Goal: Task Accomplishment & Management: Complete application form

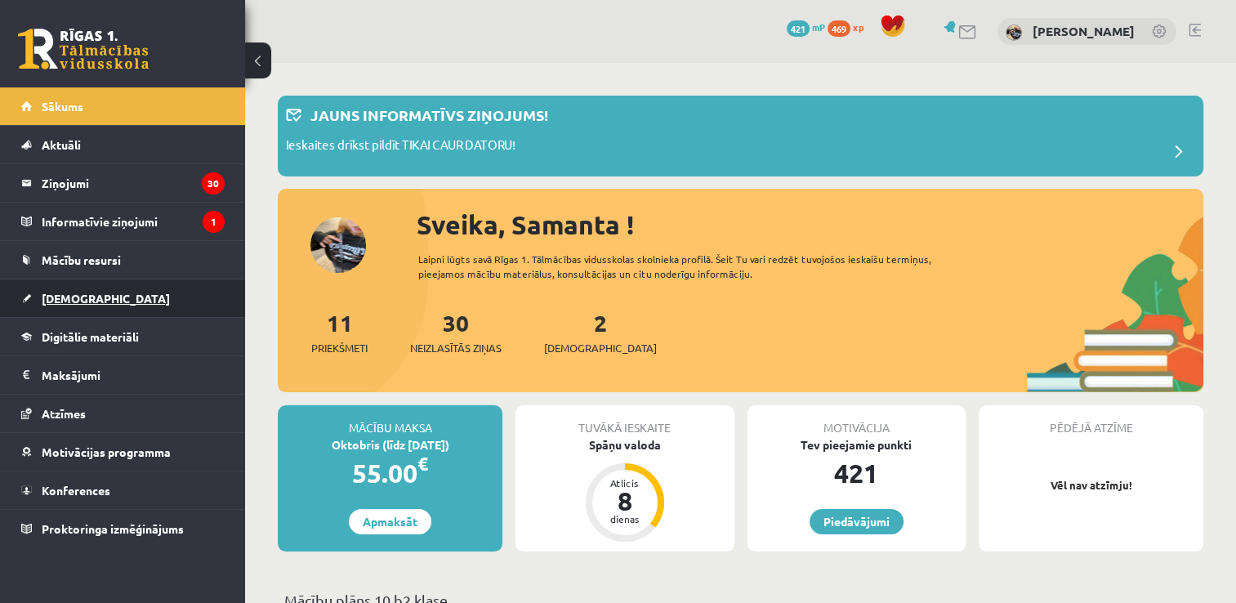
click at [97, 296] on link "[DEMOGRAPHIC_DATA]" at bounding box center [122, 298] width 203 height 38
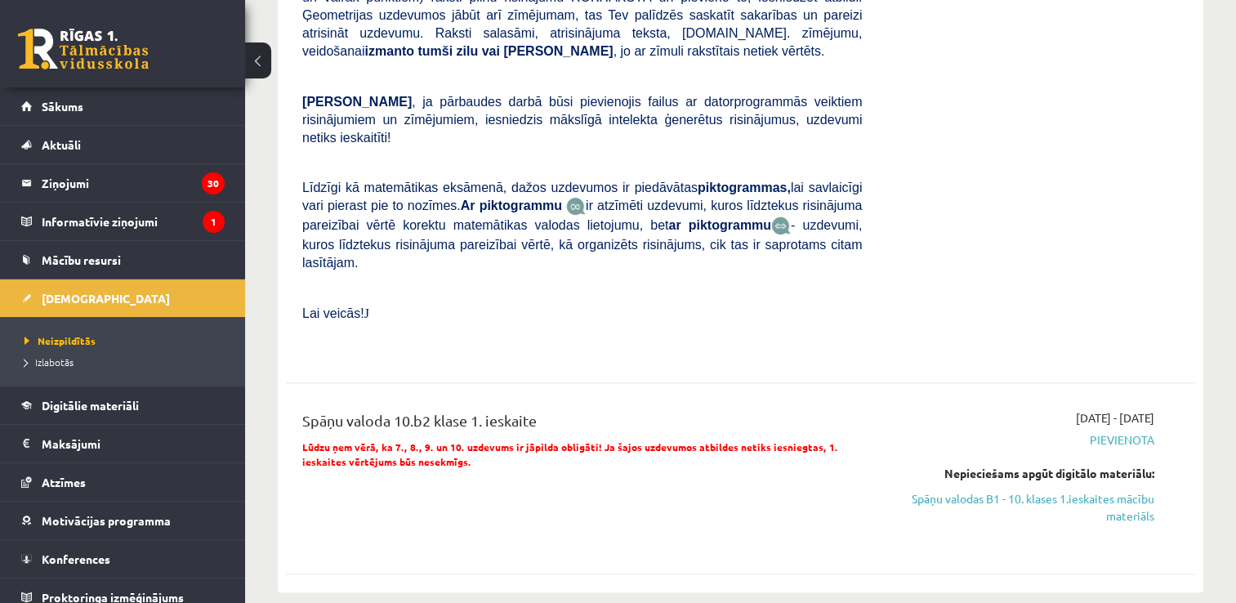
scroll to position [490, 0]
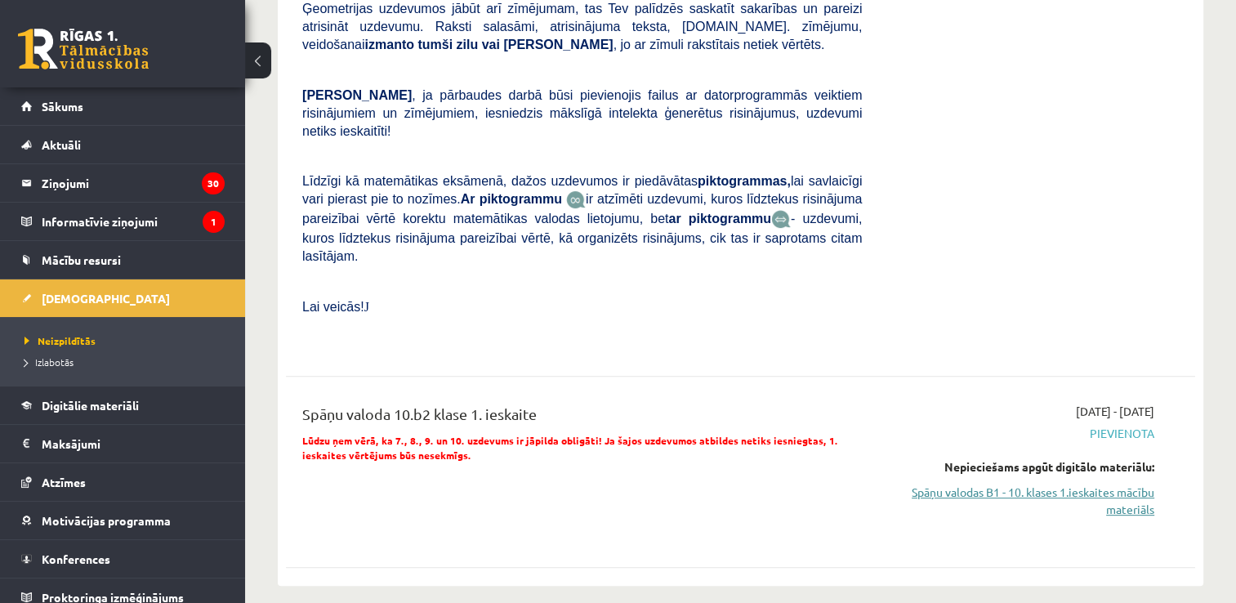
click at [947, 483] on link "Spāņu valodas B1 - 10. klases 1.ieskaites mācību materiāls" at bounding box center [1020, 500] width 268 height 34
click at [1011, 483] on link "Spāņu valodas B1 - 10. klases 1.ieskaites mācību materiāls" at bounding box center [1020, 500] width 268 height 34
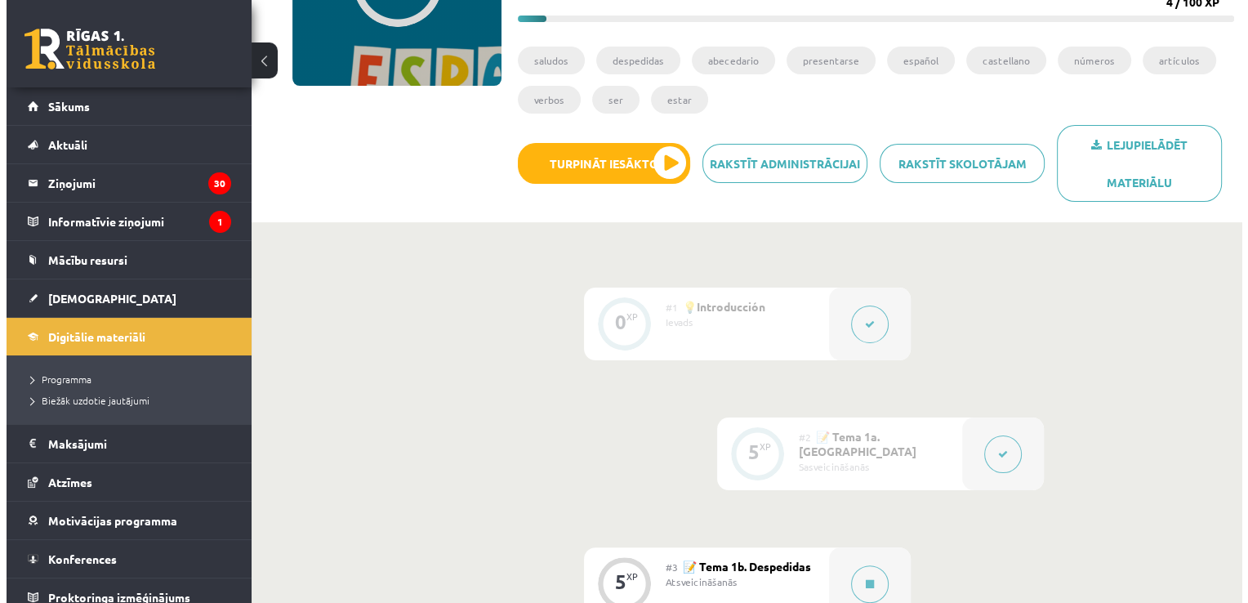
scroll to position [327, 0]
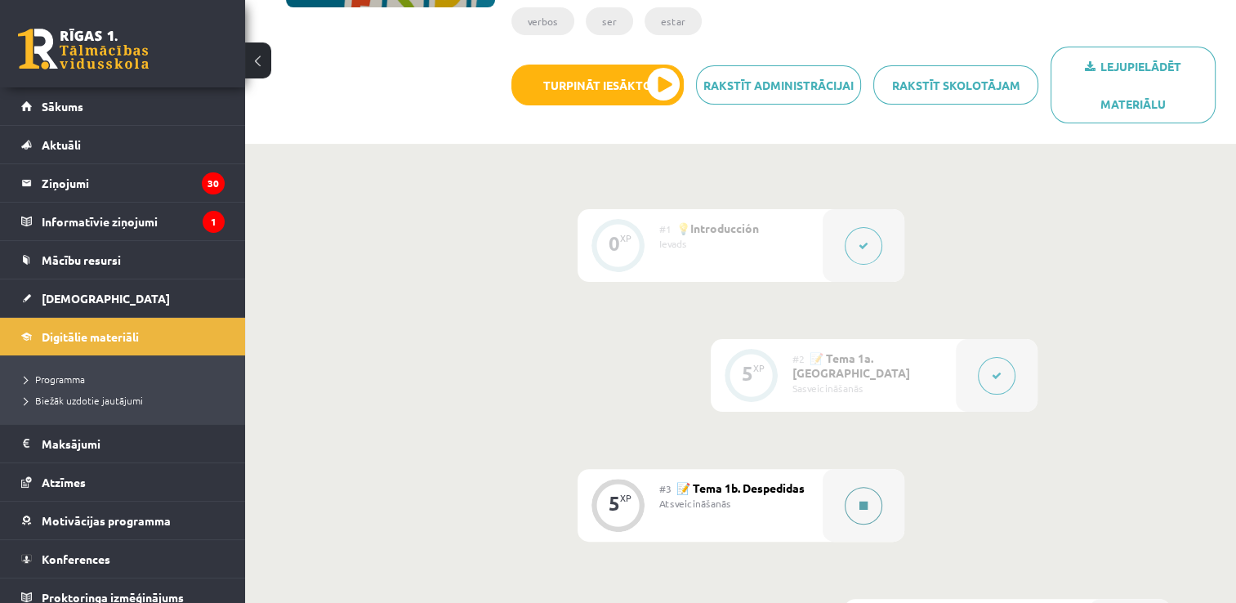
click at [854, 498] on button at bounding box center [863, 506] width 38 height 38
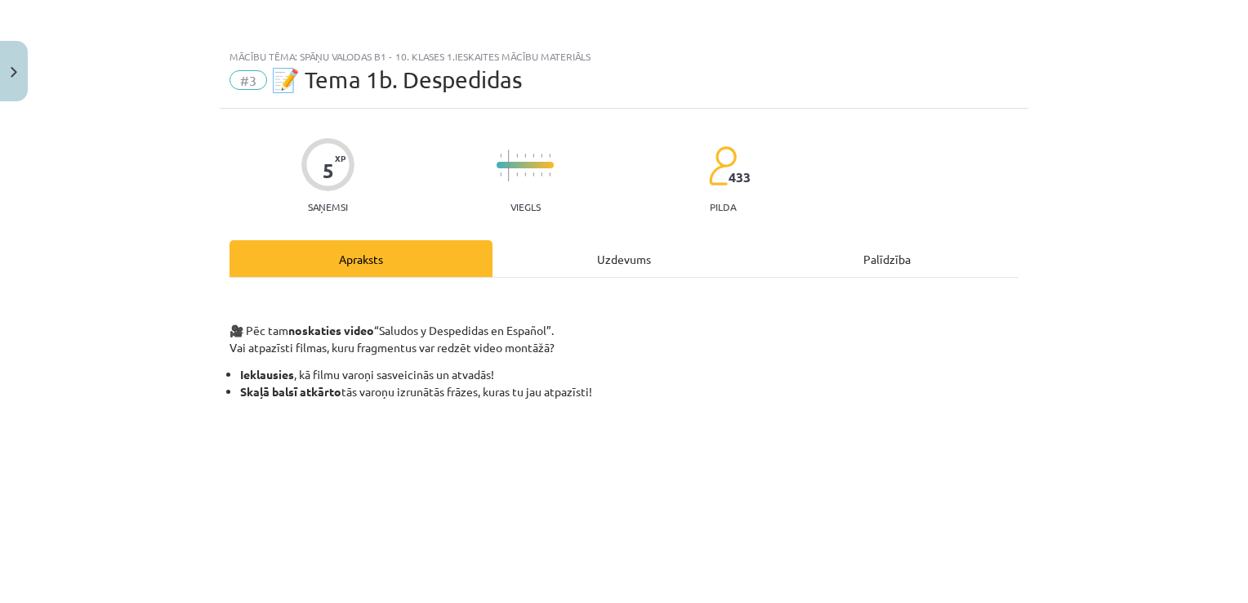
click at [627, 247] on div "Uzdevums" at bounding box center [623, 258] width 263 height 37
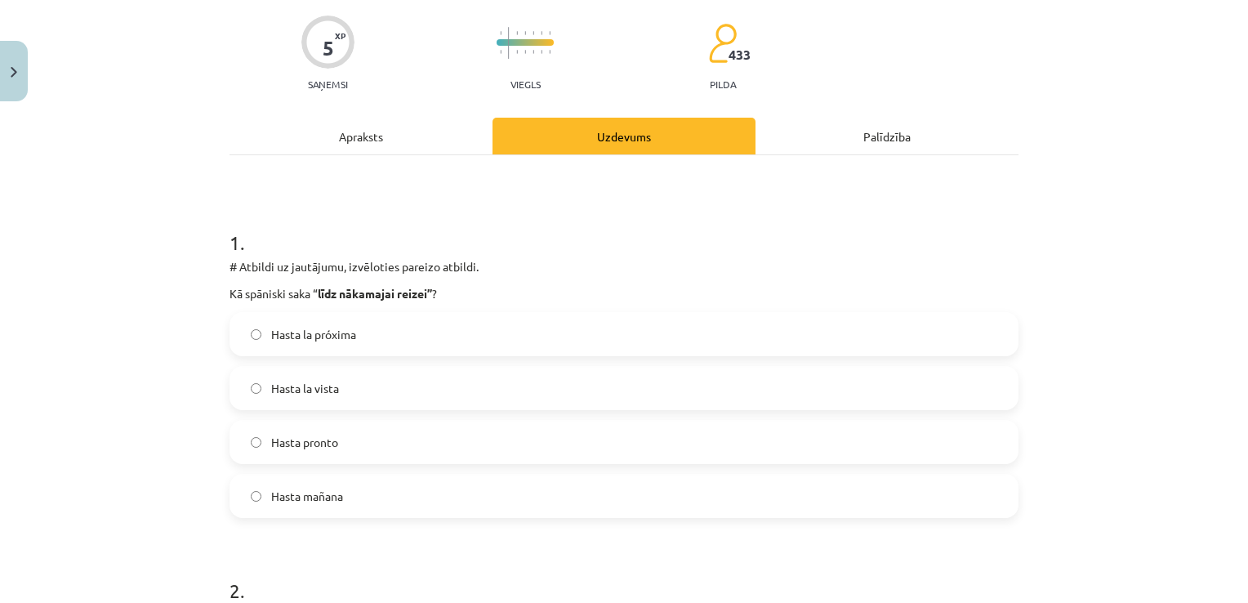
scroll to position [204, 0]
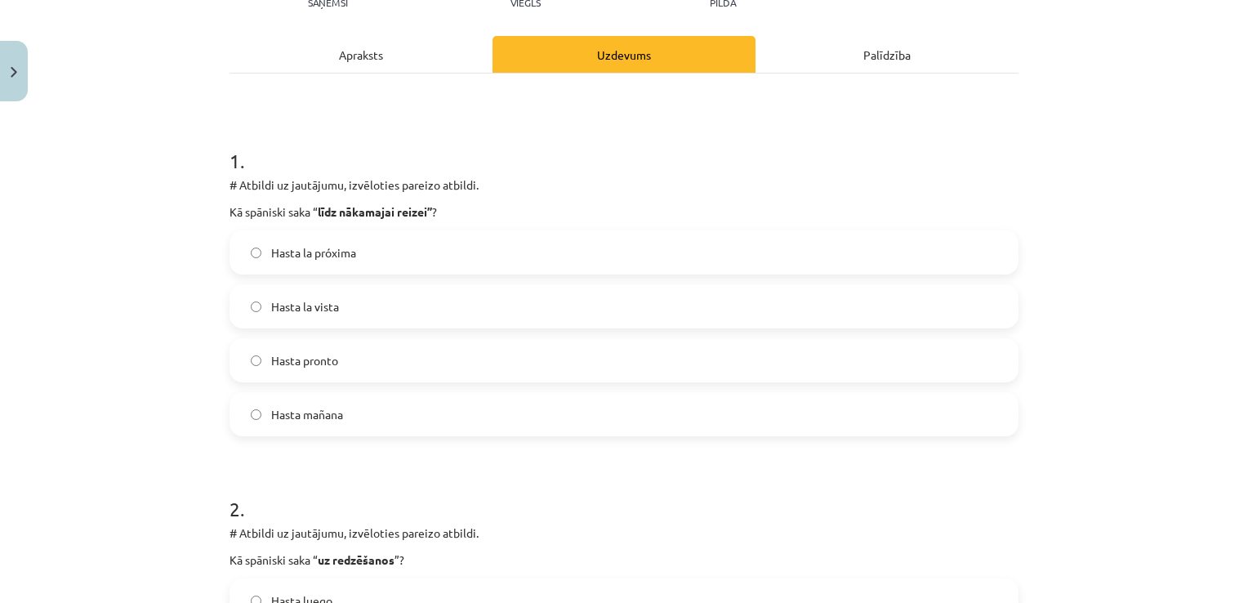
click at [511, 303] on label "Hasta la vista" at bounding box center [624, 306] width 786 height 41
click at [372, 257] on label "Hasta la próxima" at bounding box center [624, 252] width 786 height 41
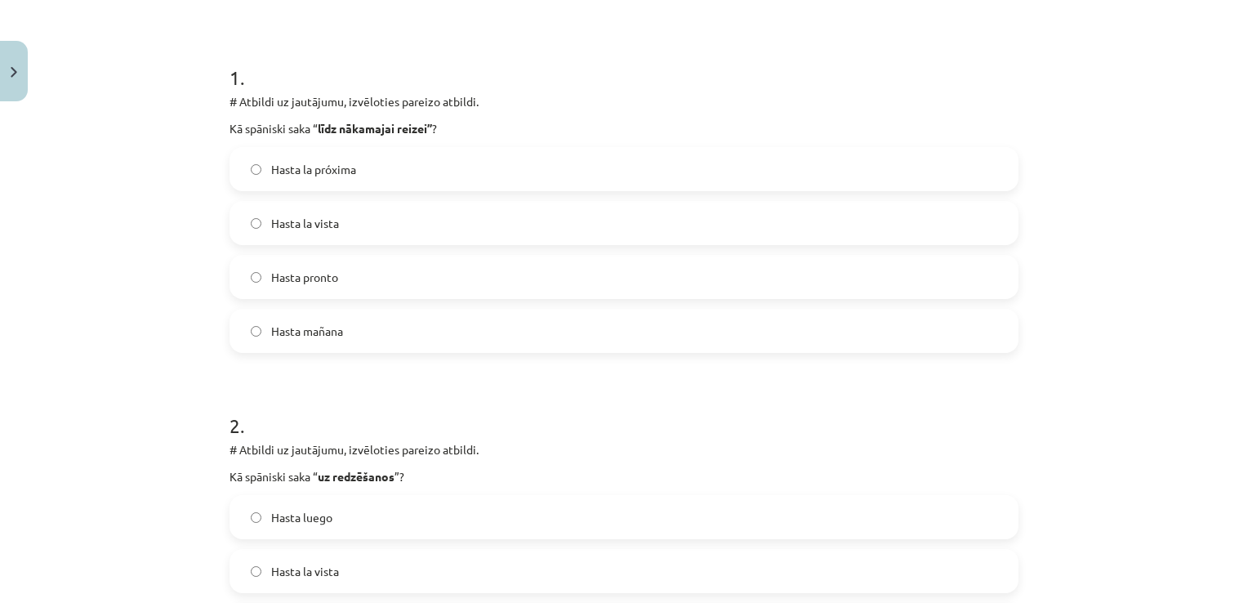
scroll to position [449, 0]
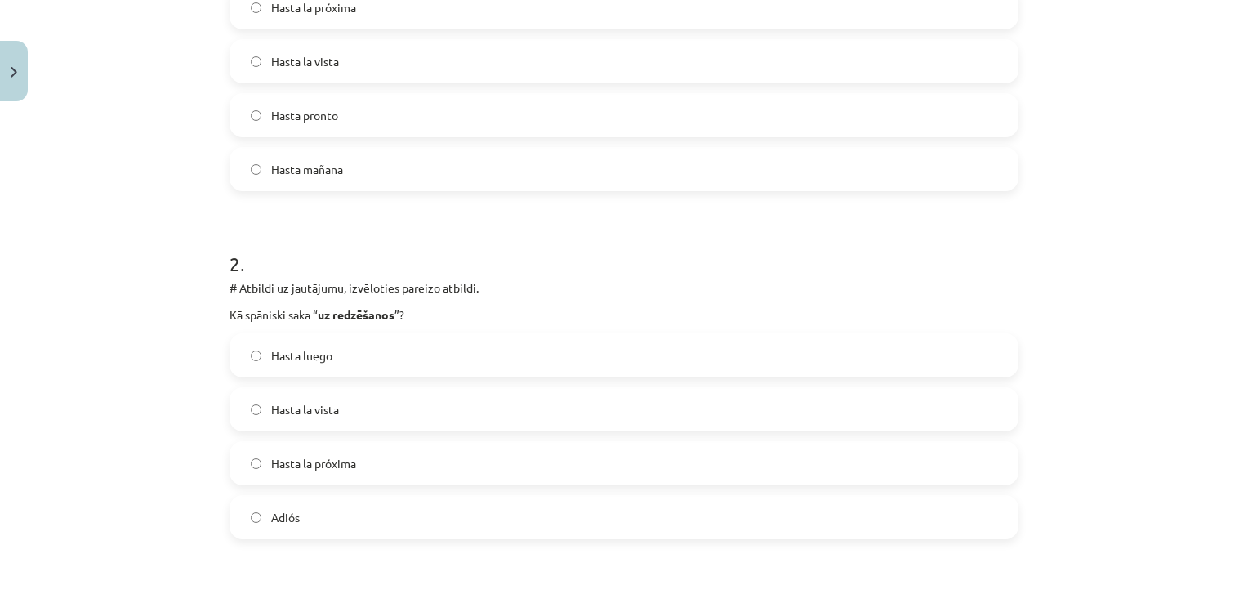
click at [397, 347] on label "Hasta luego" at bounding box center [624, 355] width 786 height 41
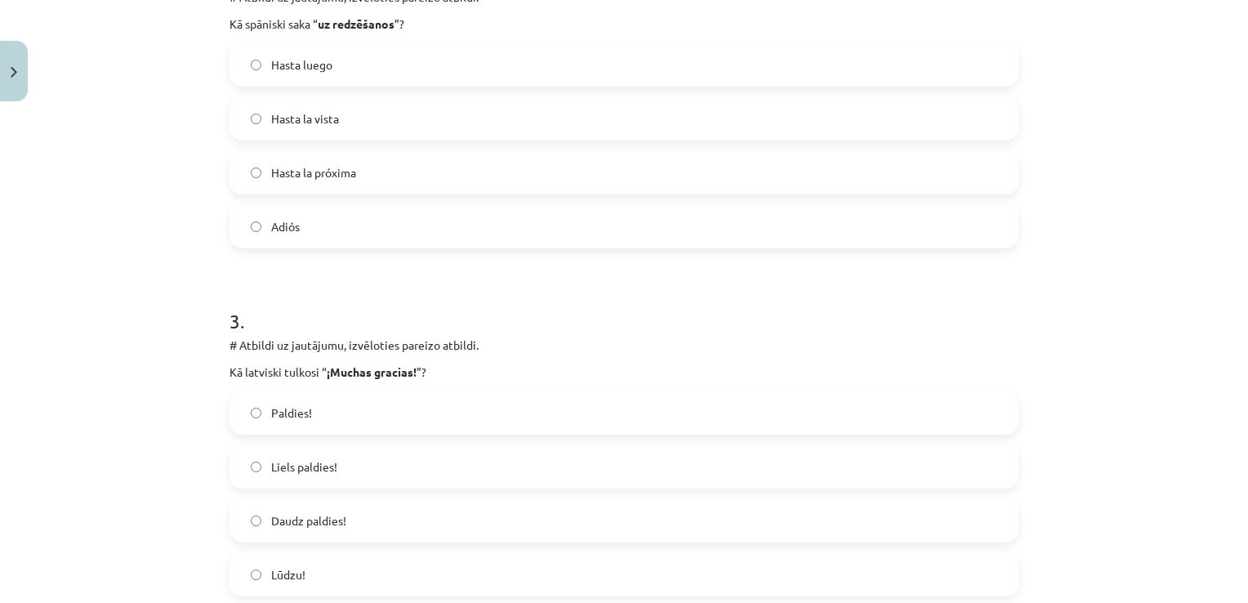
scroll to position [776, 0]
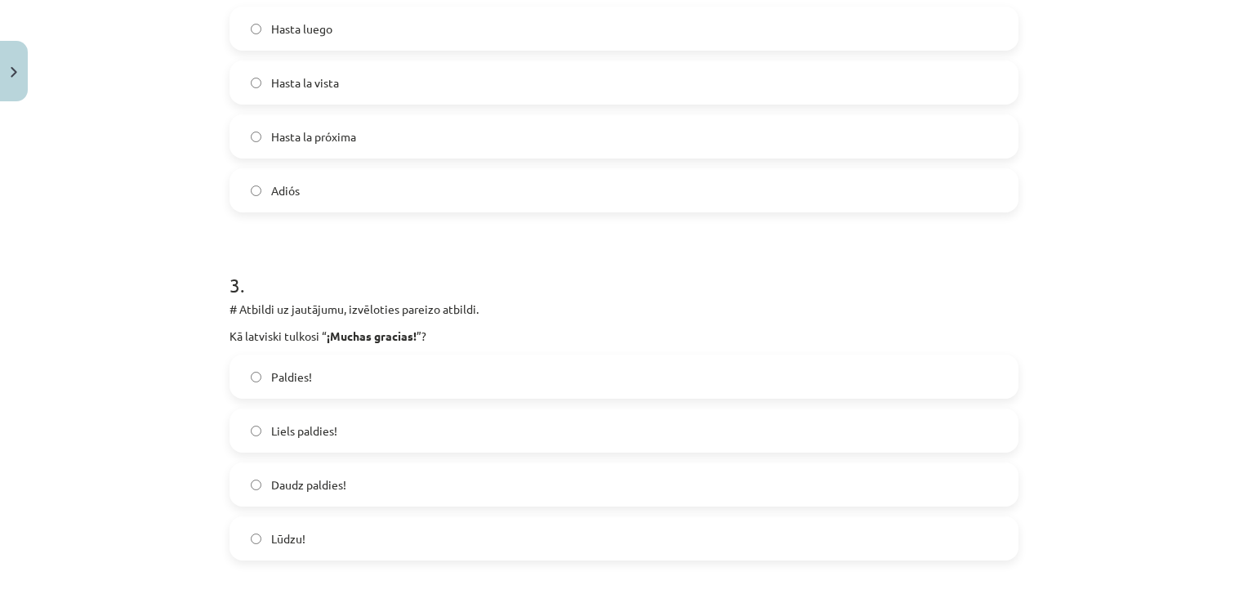
click at [385, 431] on label "Liels paldies!" at bounding box center [624, 430] width 786 height 41
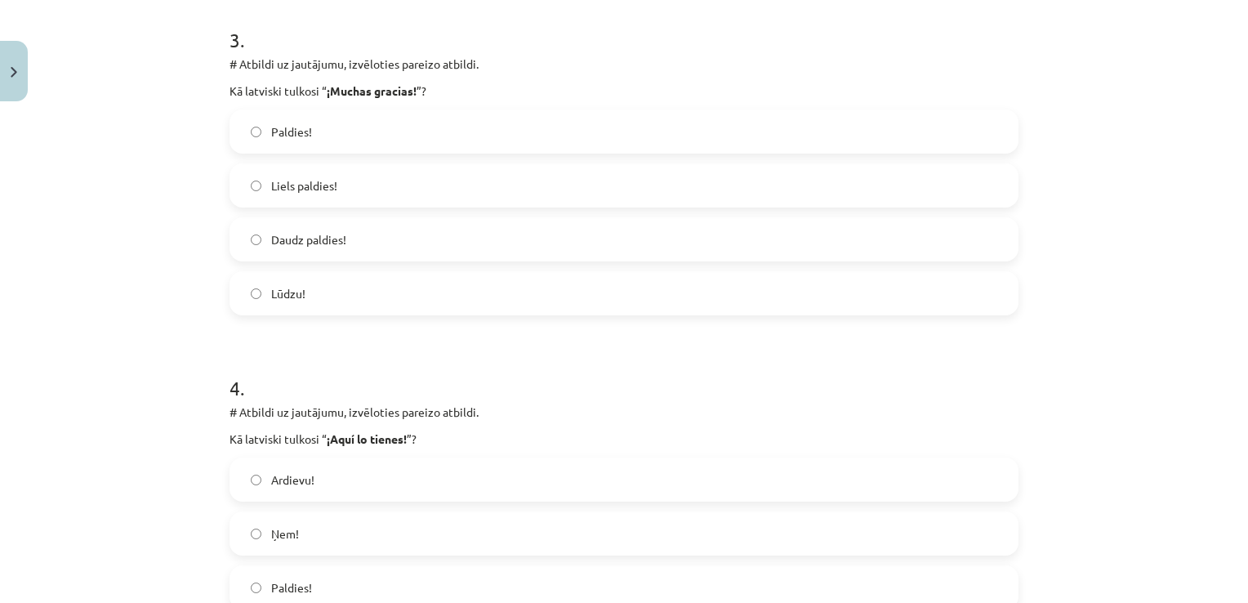
scroll to position [1184, 0]
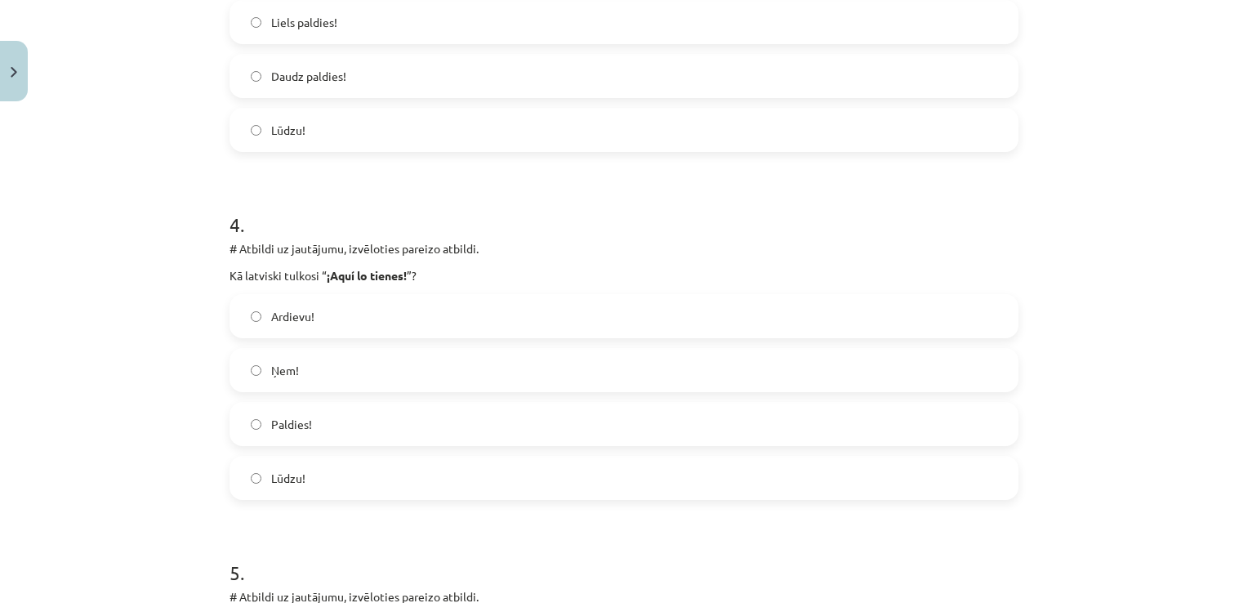
click at [338, 495] on label "Lūdzu!" at bounding box center [624, 477] width 786 height 41
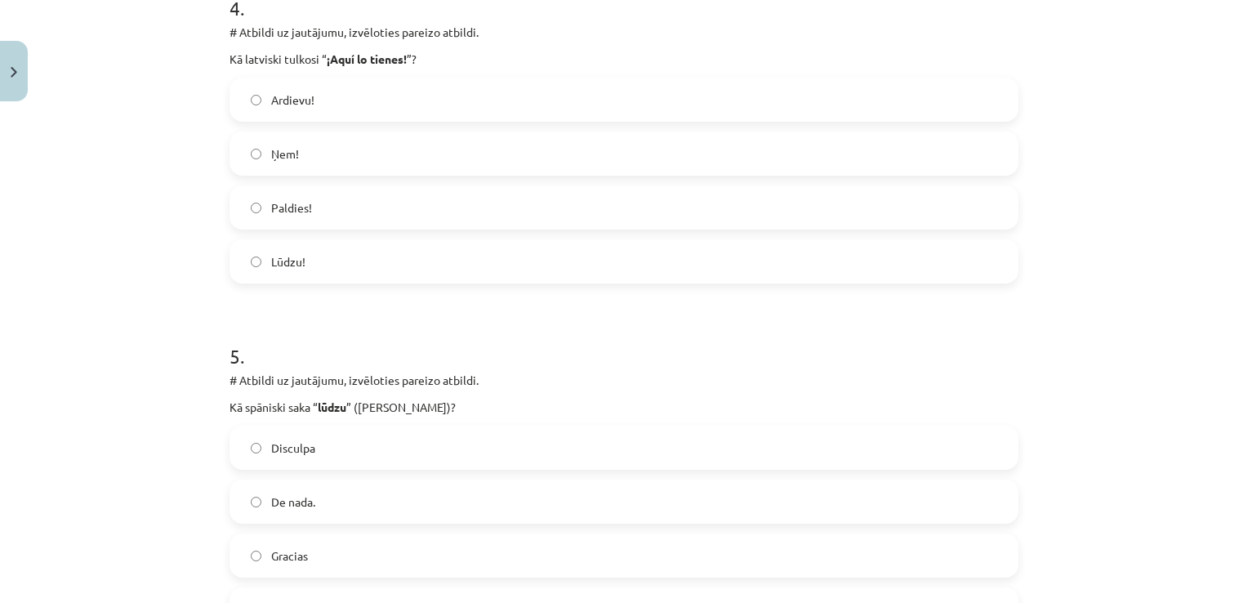
scroll to position [1429, 0]
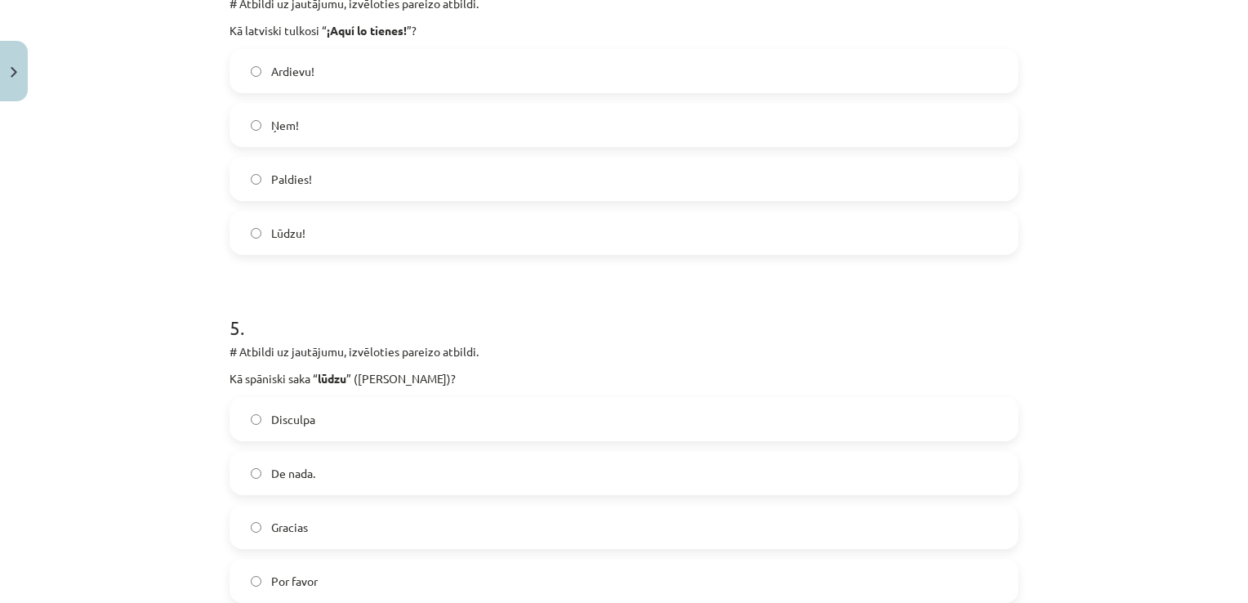
click at [305, 531] on label "Gracias" at bounding box center [624, 526] width 786 height 41
click at [329, 583] on label "Por favor" at bounding box center [624, 580] width 786 height 41
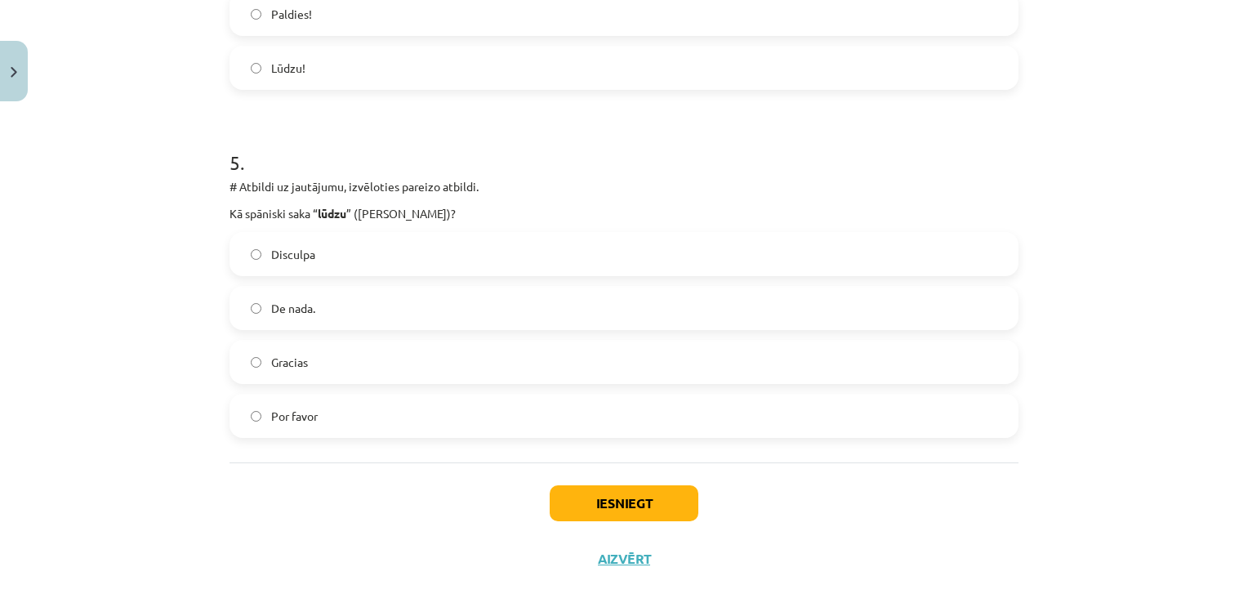
scroll to position [1617, 0]
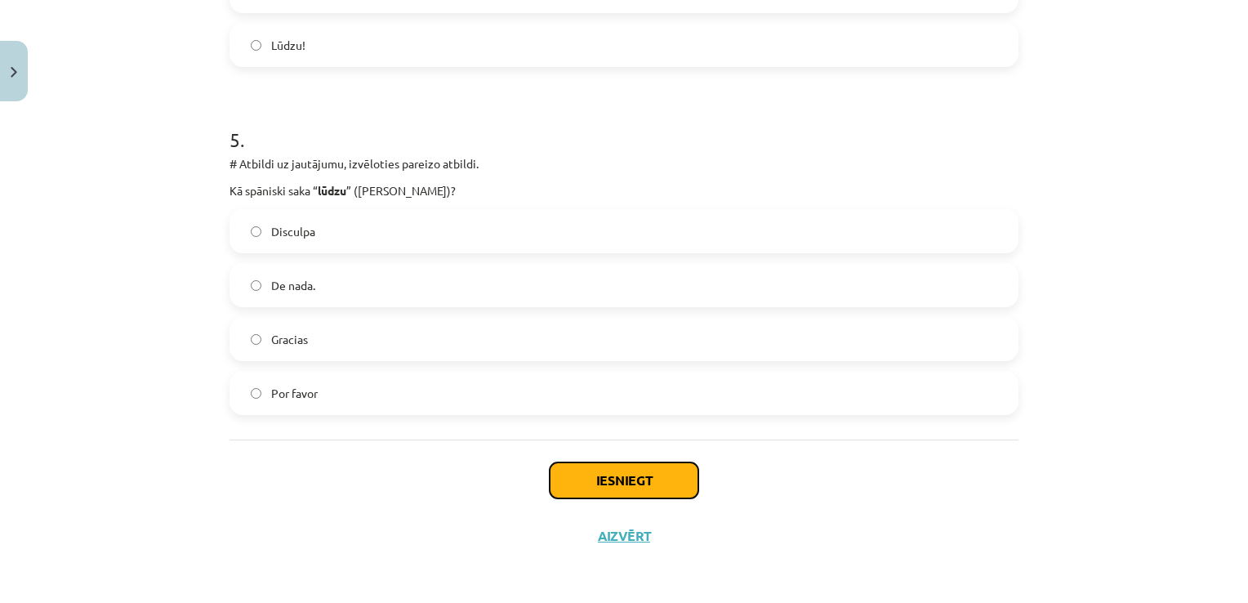
click at [560, 476] on button "Iesniegt" at bounding box center [624, 480] width 149 height 36
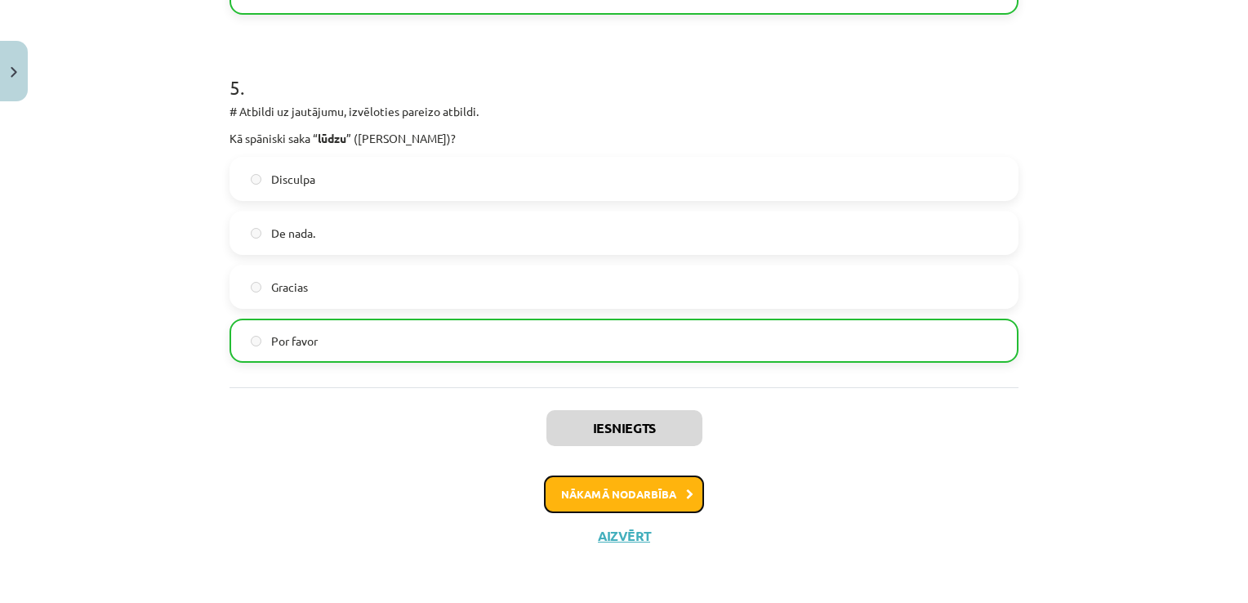
click at [626, 486] on button "Nākamā nodarbība" at bounding box center [624, 494] width 160 height 38
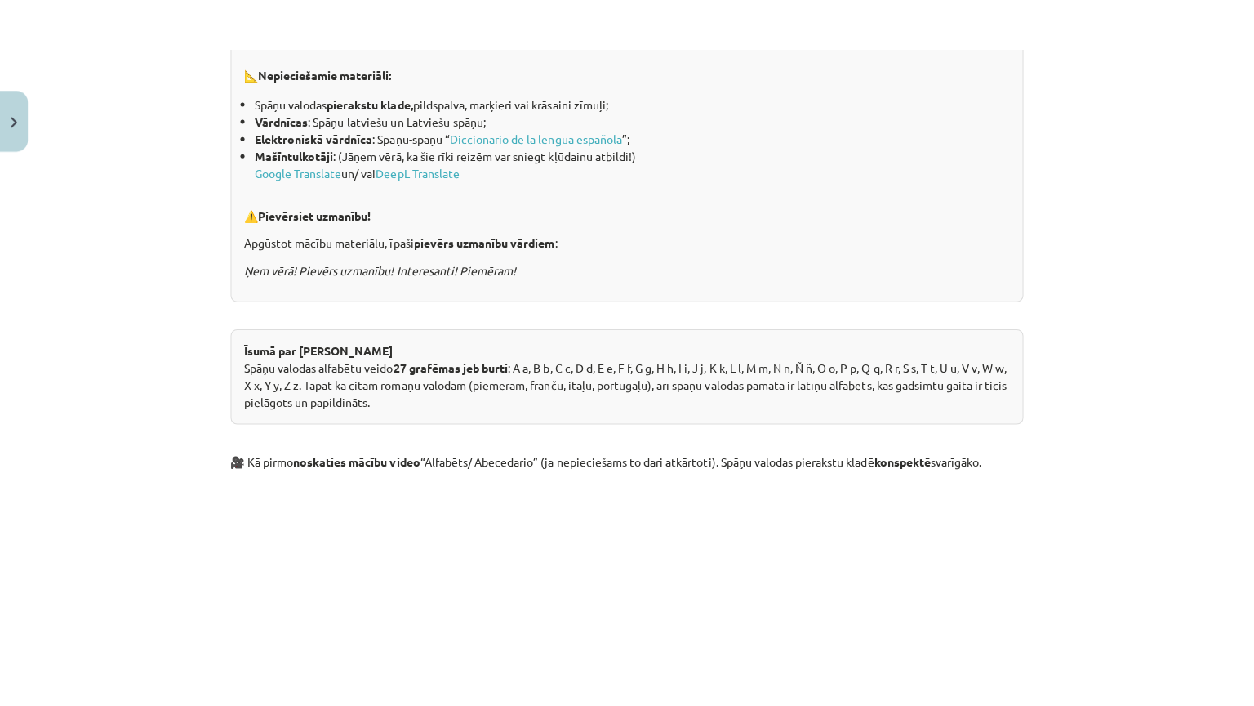
scroll to position [694, 0]
